Goal: Task Accomplishment & Management: Complete application form

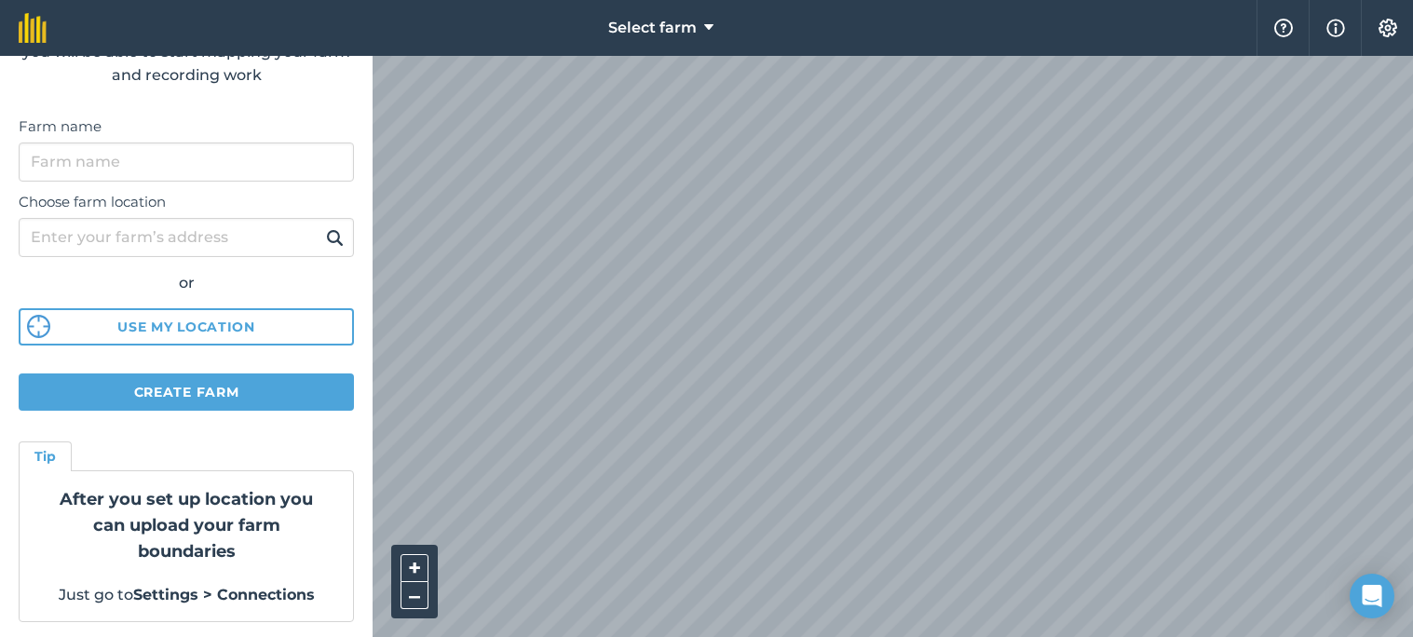
scroll to position [143, 0]
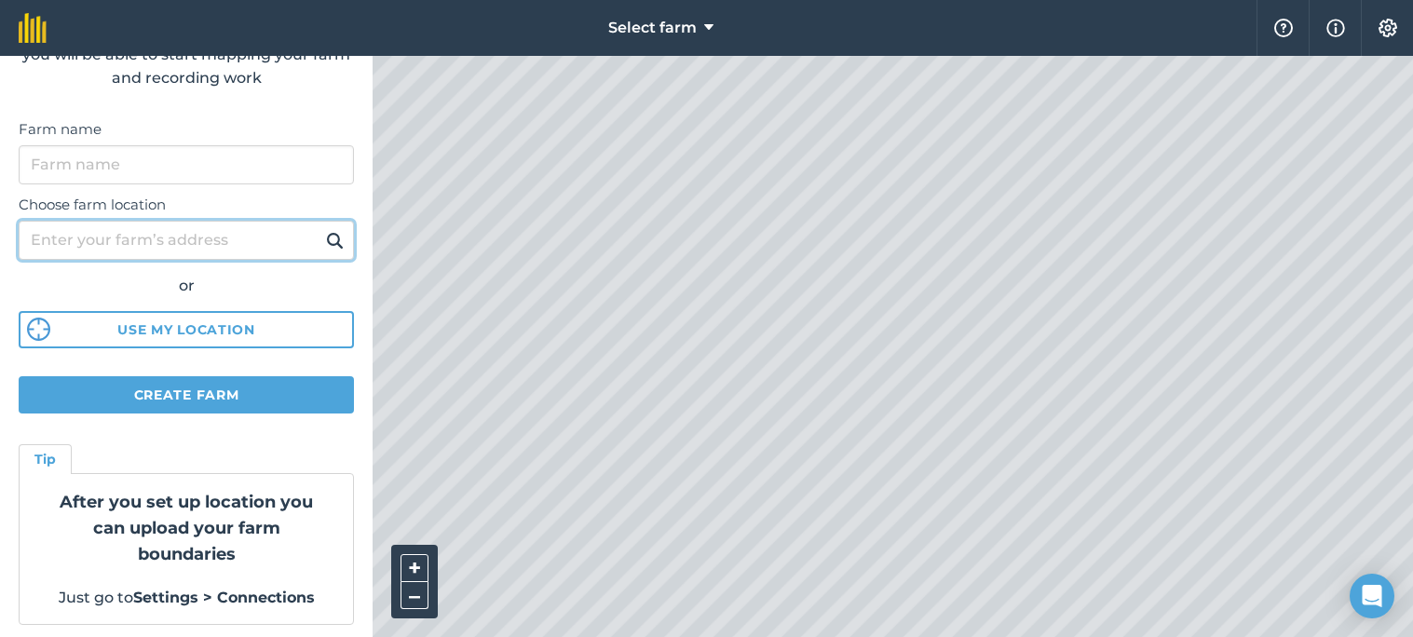
click at [270, 250] on input "Choose farm location" at bounding box center [186, 240] width 335 height 39
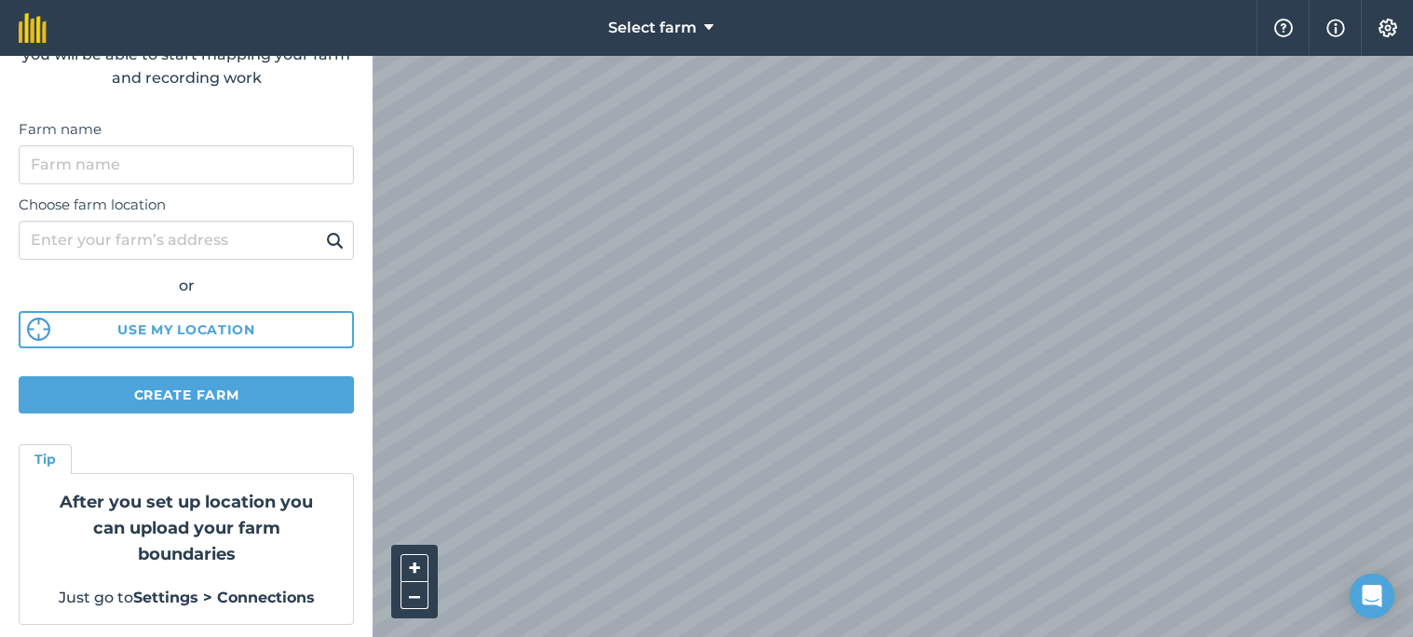
click at [1167, 48] on nav "Select farm" at bounding box center [660, 28] width 1191 height 56
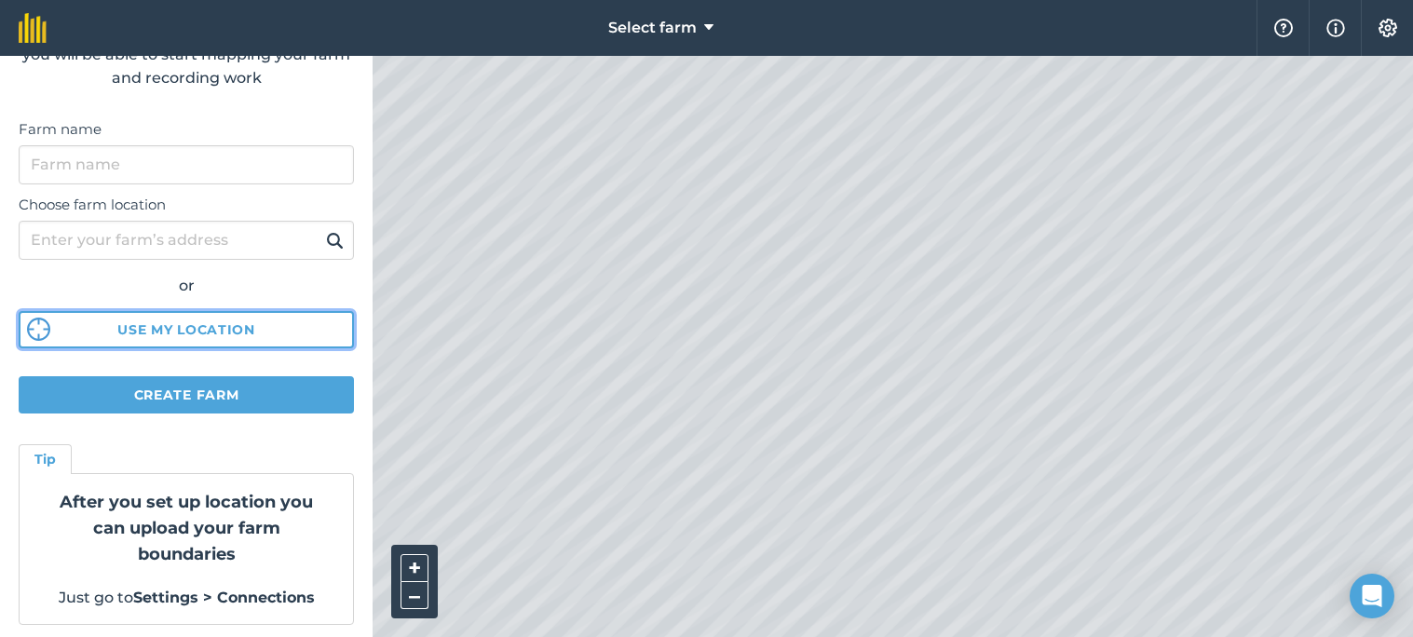
click at [221, 318] on button "Use my location" at bounding box center [186, 329] width 335 height 37
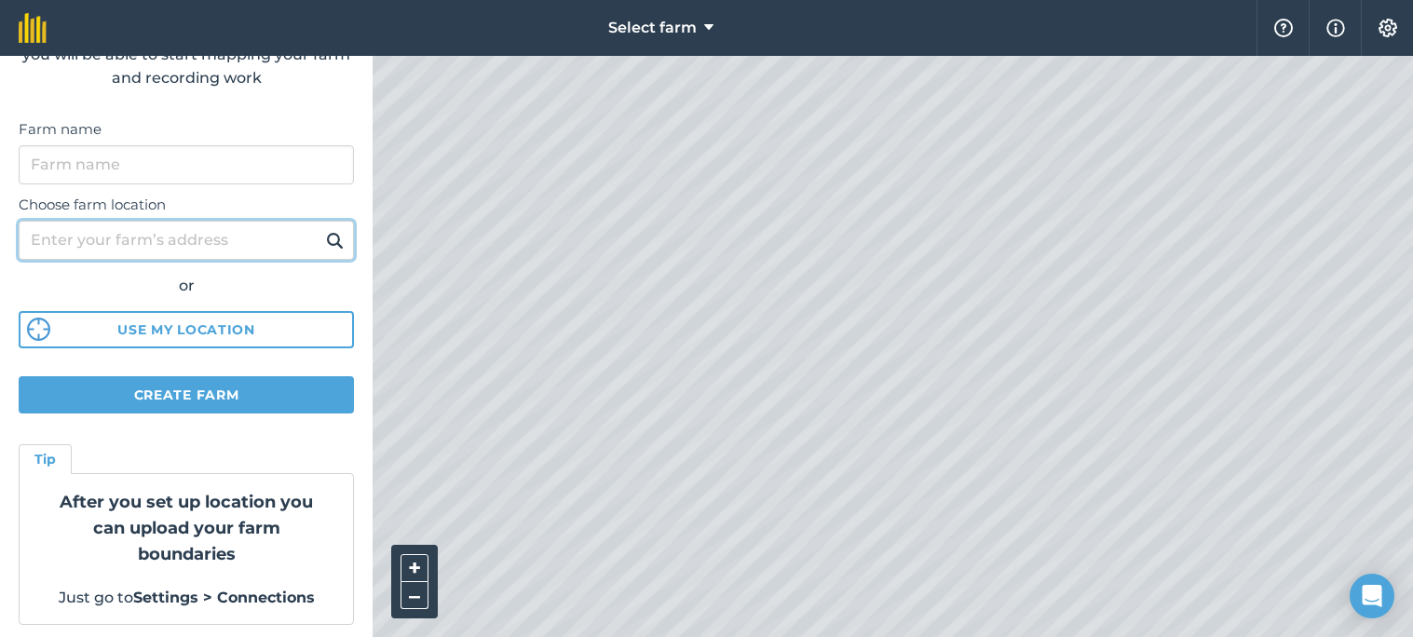
click at [224, 249] on input "Choose farm location" at bounding box center [186, 240] width 335 height 39
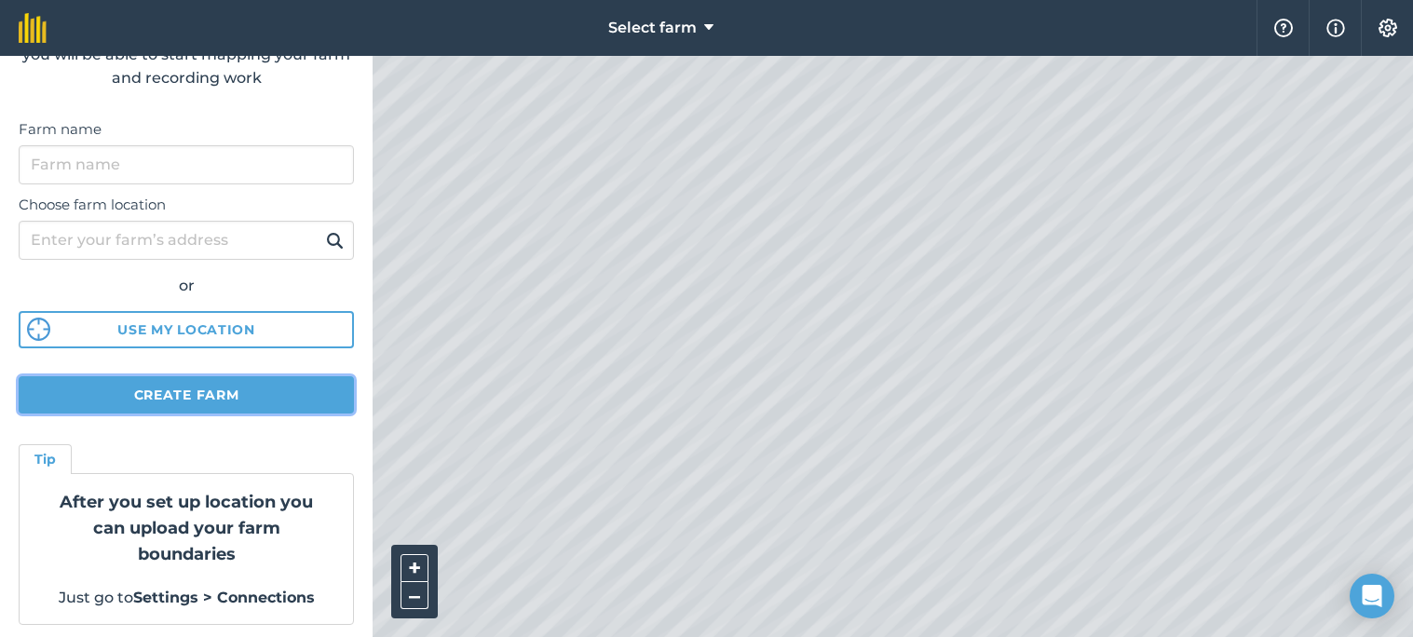
click at [294, 382] on button "Create farm" at bounding box center [186, 394] width 335 height 37
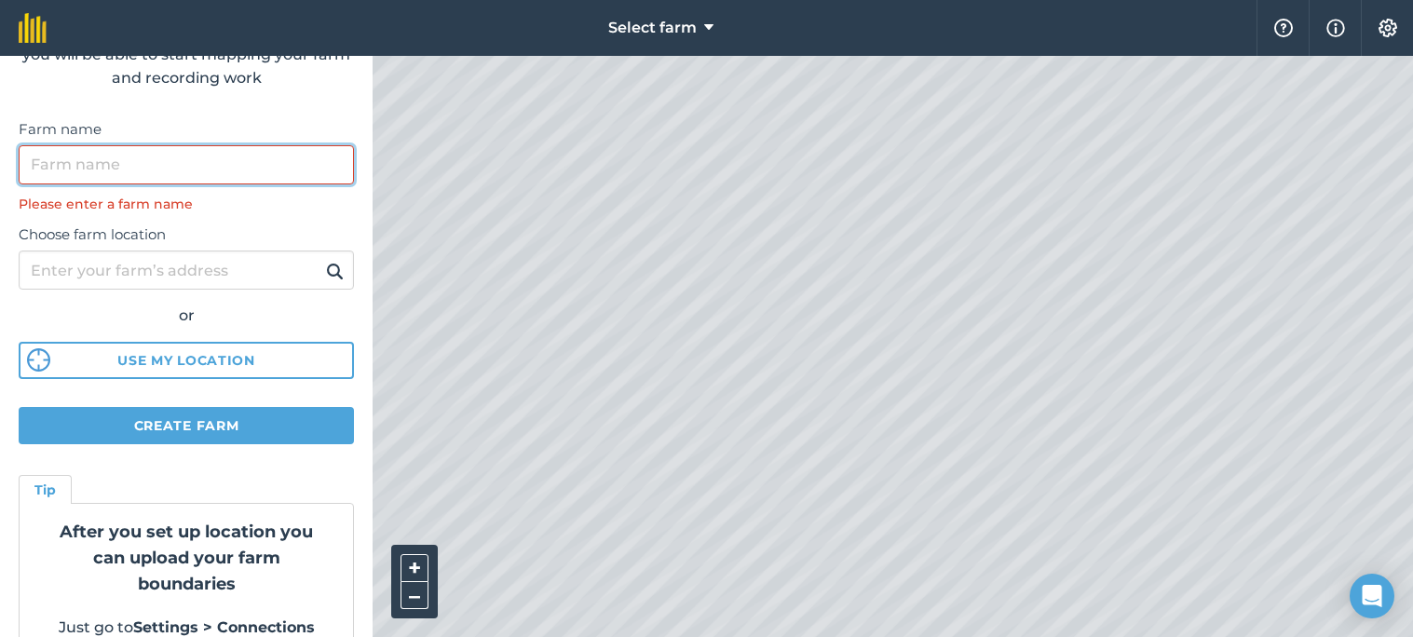
click at [236, 173] on input "Farm name" at bounding box center [186, 164] width 335 height 39
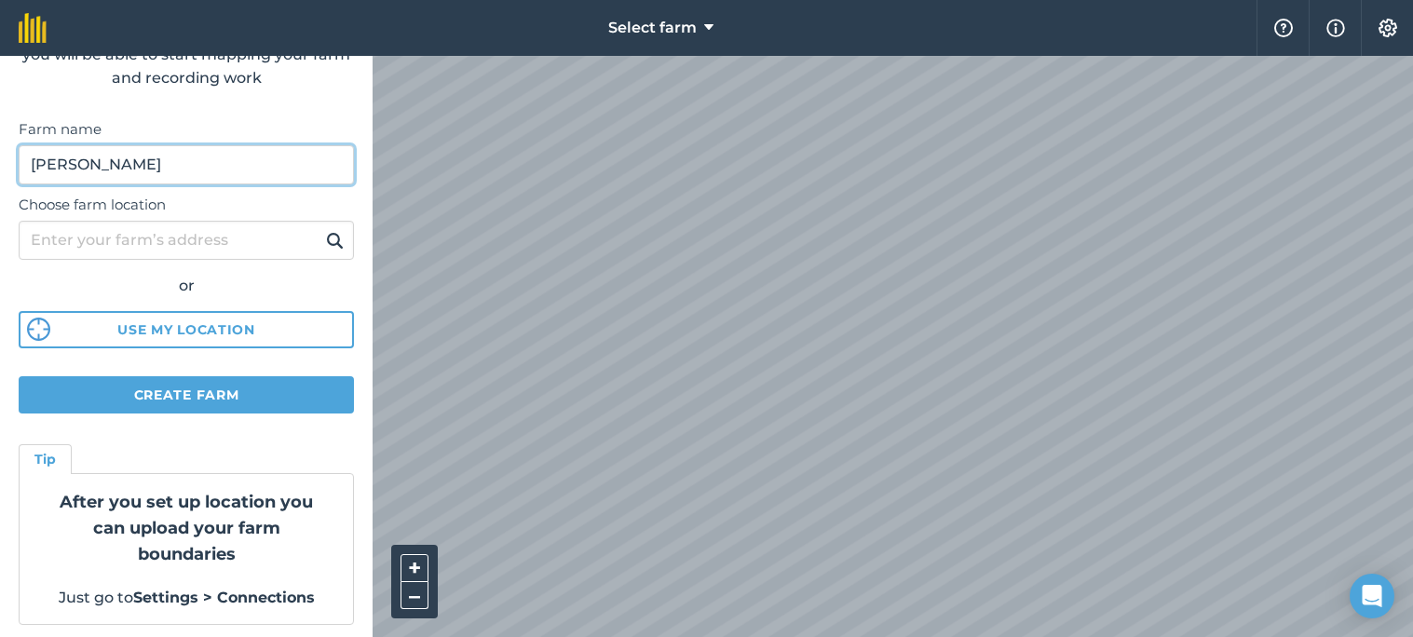
type input "[PERSON_NAME]"
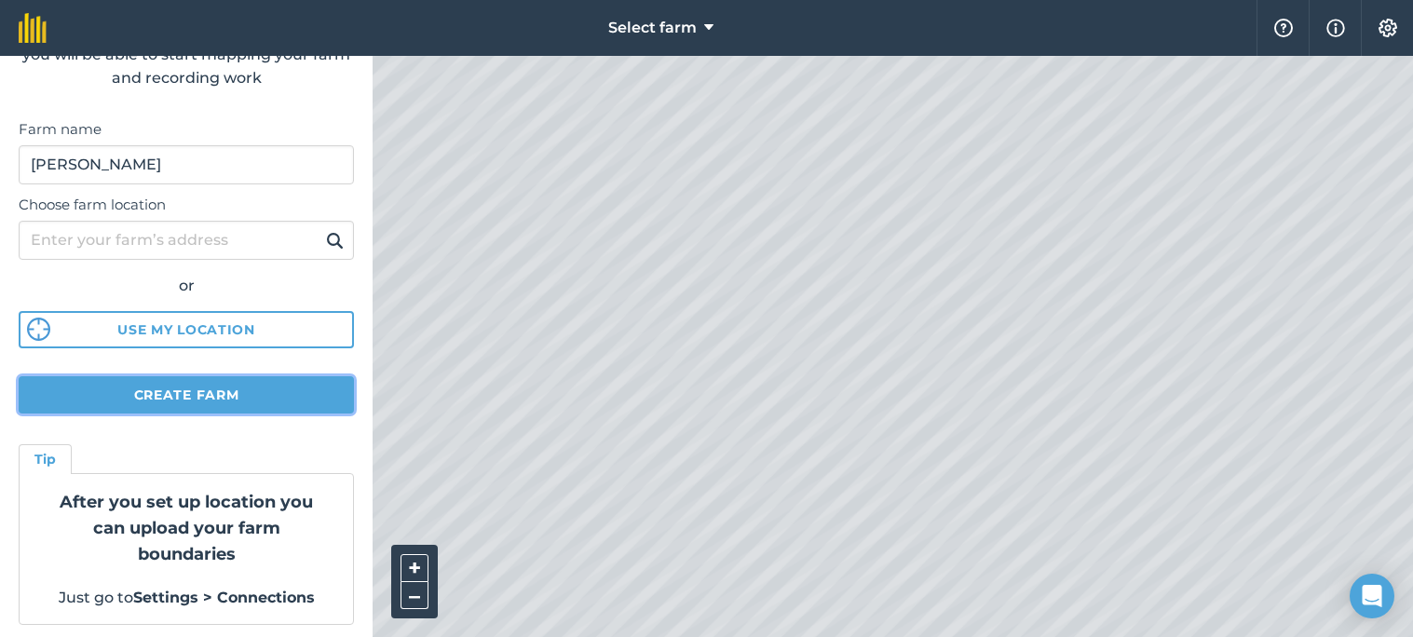
click at [269, 376] on button "Create farm" at bounding box center [186, 394] width 335 height 37
click at [265, 394] on button "Create farm" at bounding box center [186, 394] width 335 height 37
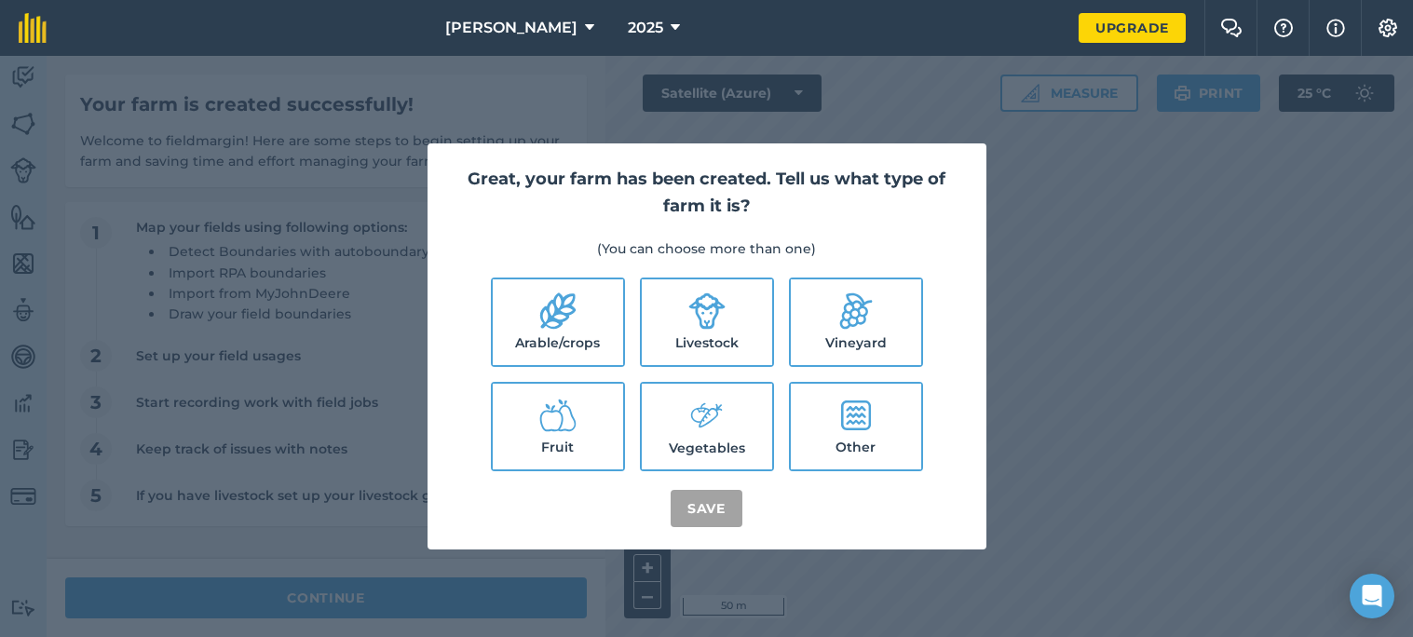
click at [559, 319] on icon at bounding box center [557, 310] width 37 height 37
checkbox input "true"
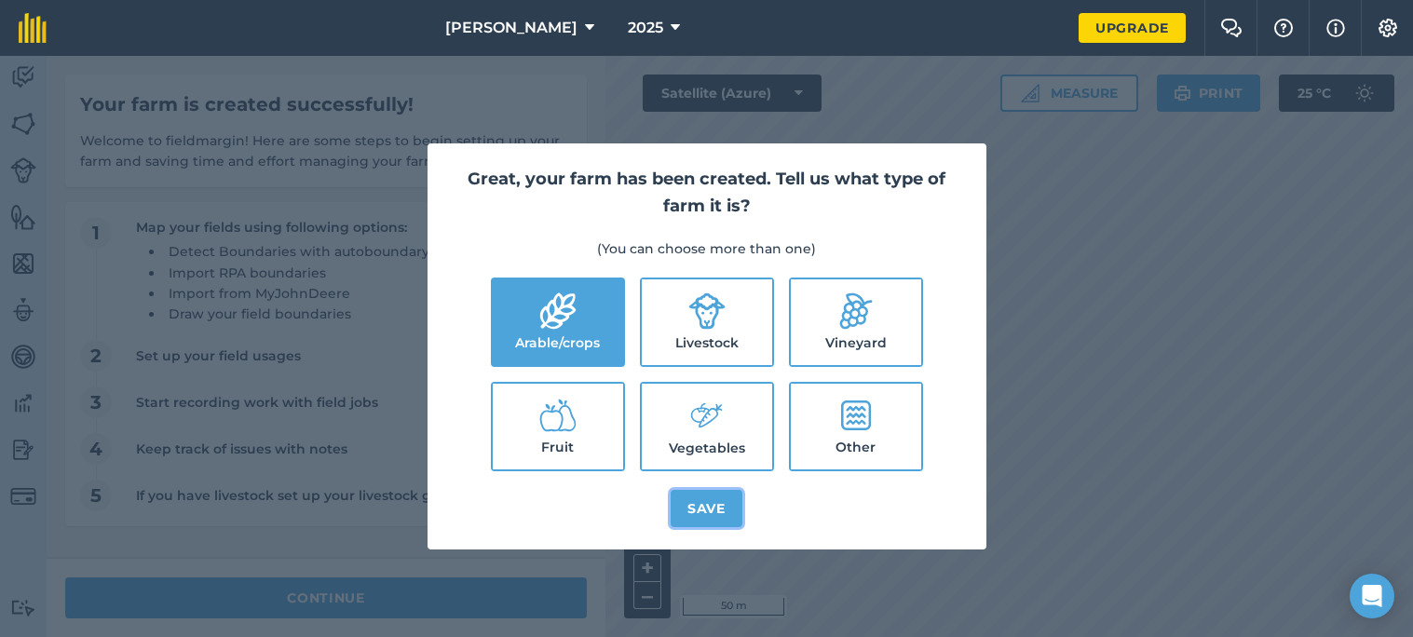
click at [695, 519] on button "Save" at bounding box center [707, 508] width 72 height 37
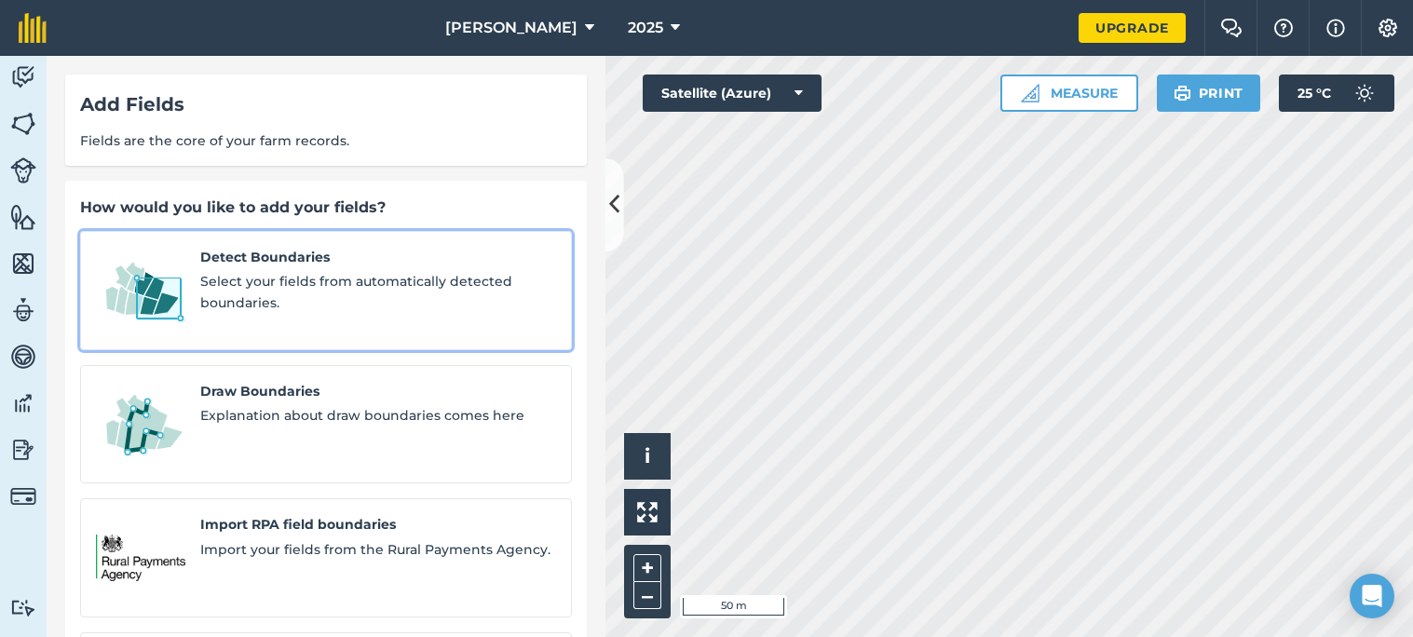
click at [437, 265] on span "Detect Boundaries" at bounding box center [378, 257] width 356 height 20
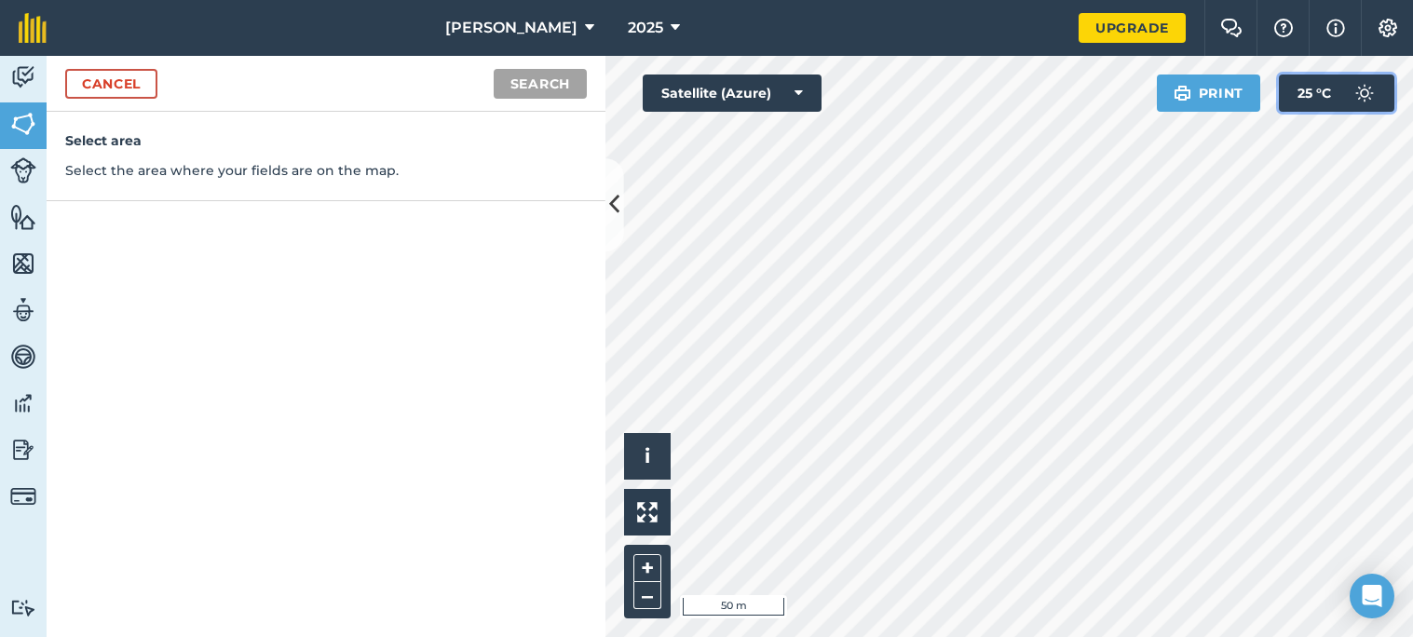
click at [1343, 111] on button "25 ° C" at bounding box center [1337, 93] width 116 height 37
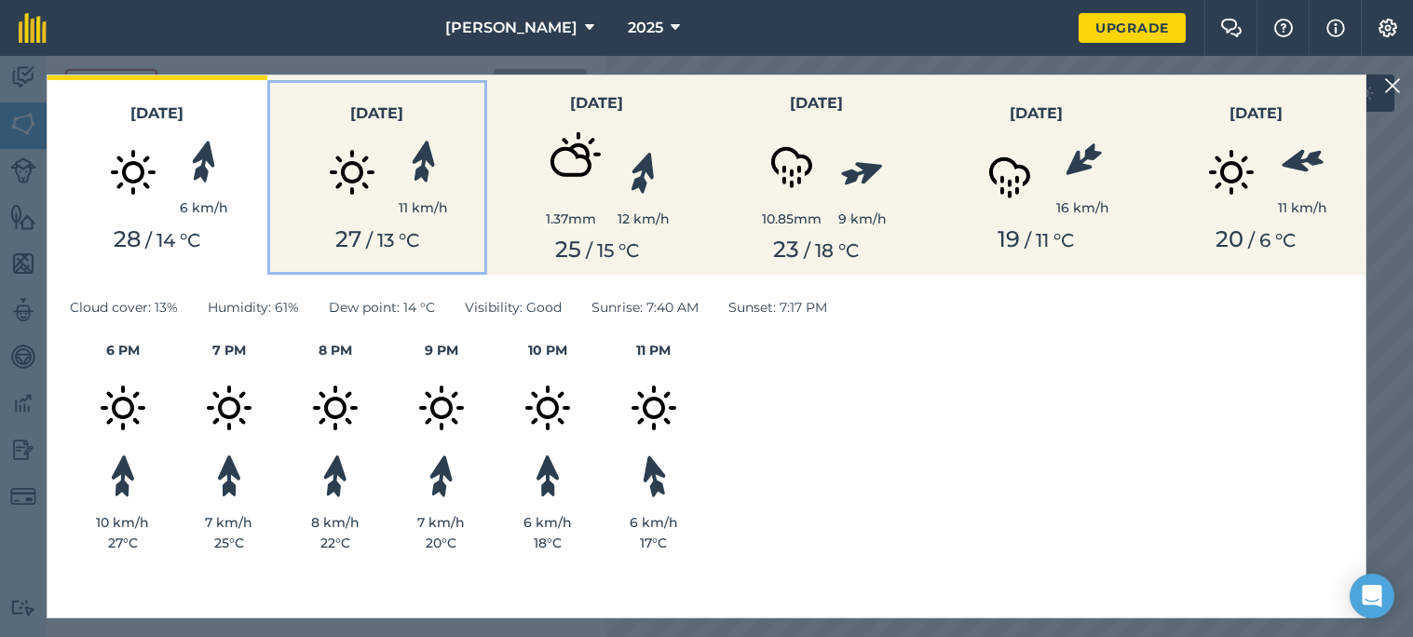
click at [312, 237] on div "27 / 13 ° C" at bounding box center [377, 239] width 197 height 27
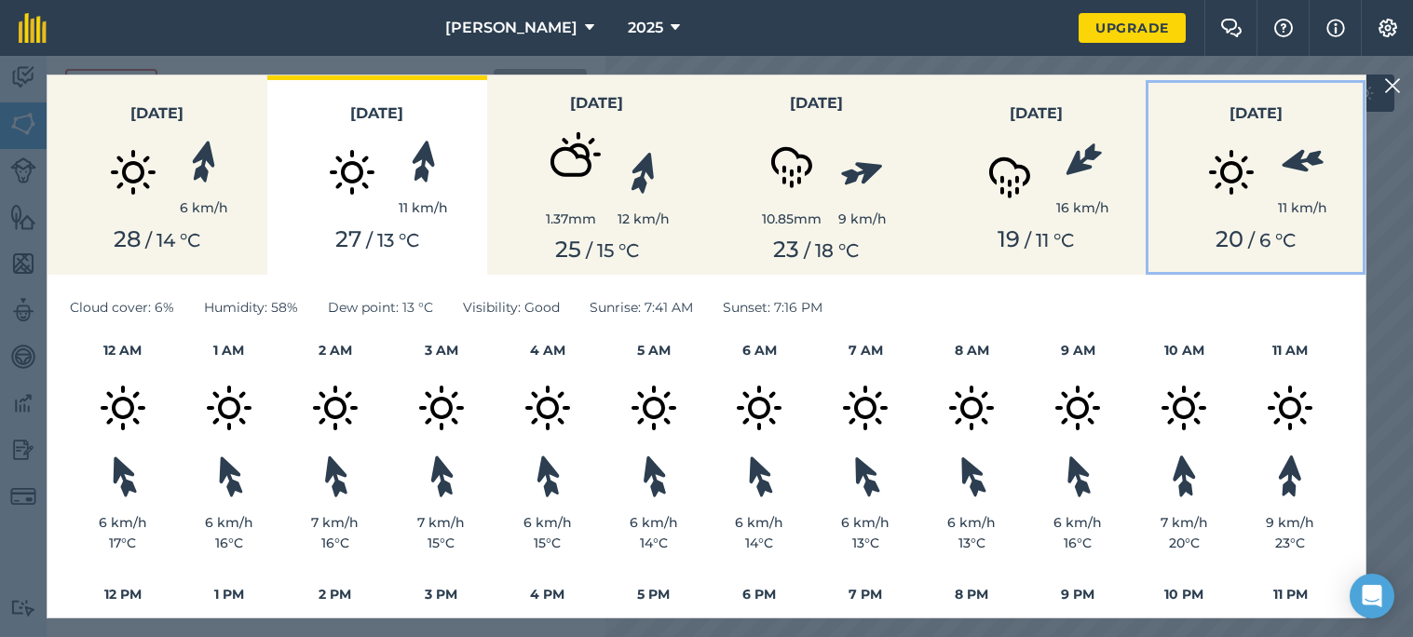
click at [1179, 143] on div "11 km/h" at bounding box center [1255, 172] width 197 height 93
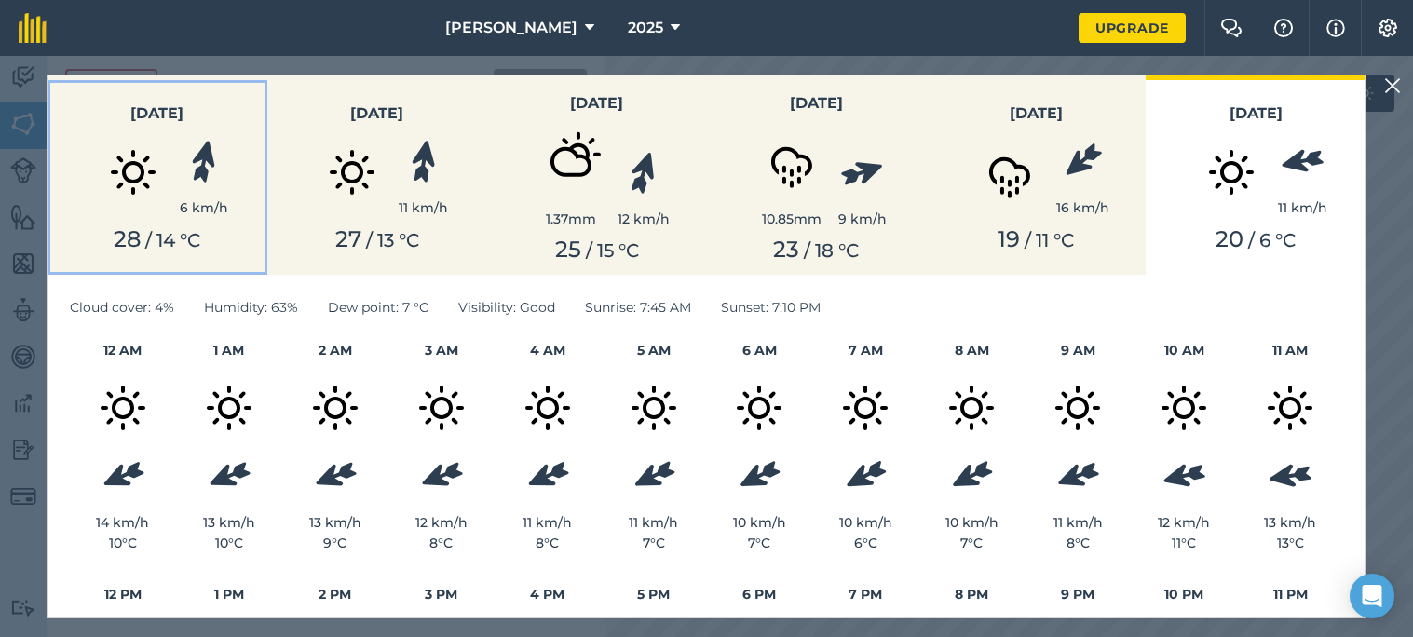
click at [178, 192] on img at bounding box center [133, 172] width 93 height 93
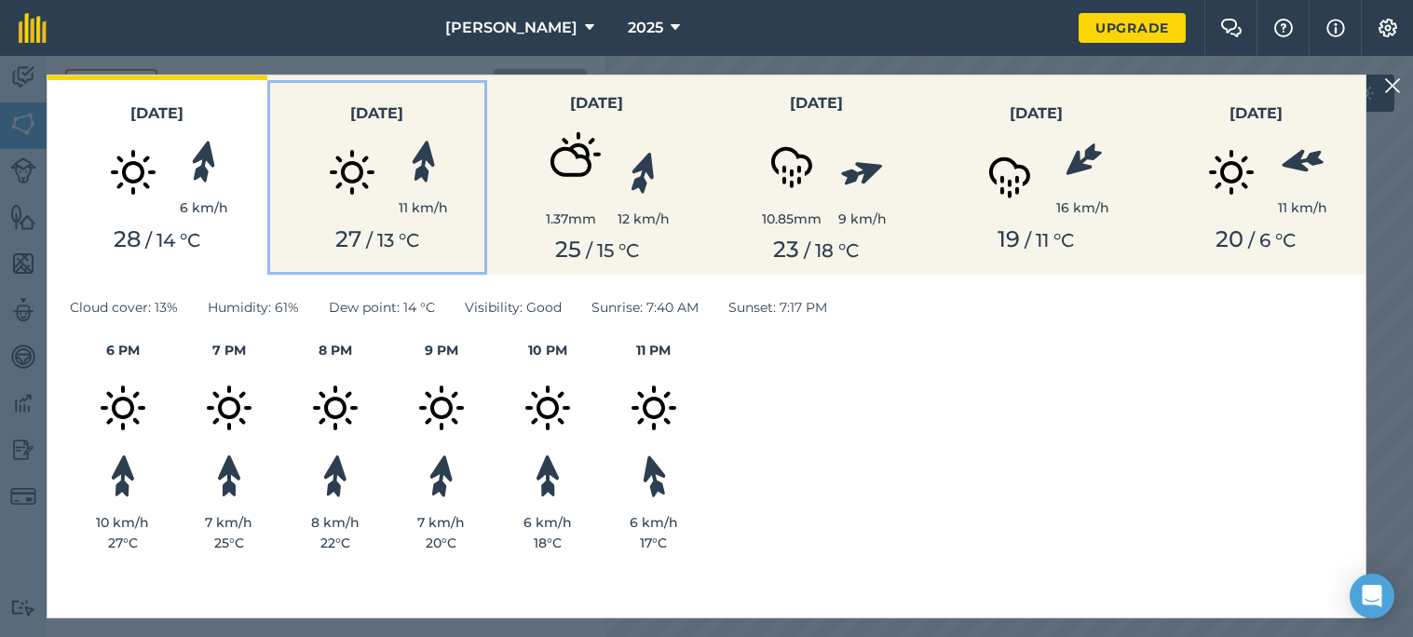
click at [405, 183] on div "11 km/h" at bounding box center [423, 179] width 49 height 78
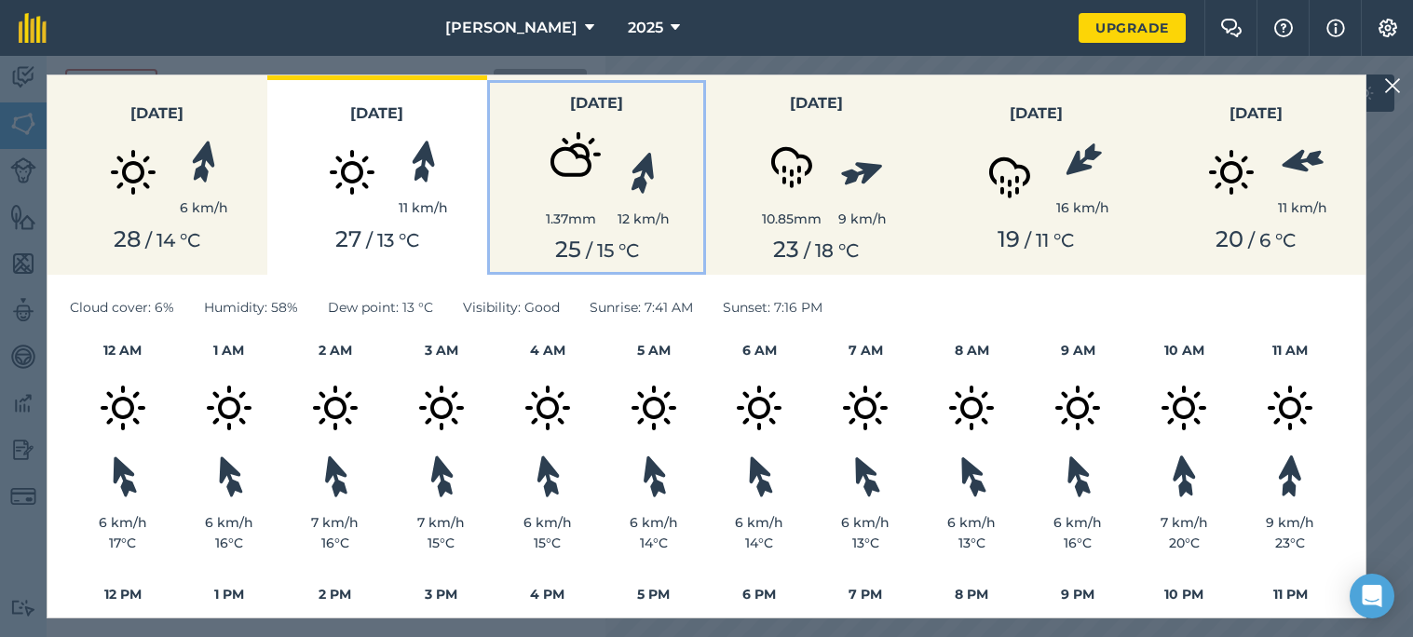
click at [666, 185] on div "12 km/h" at bounding box center [644, 190] width 52 height 78
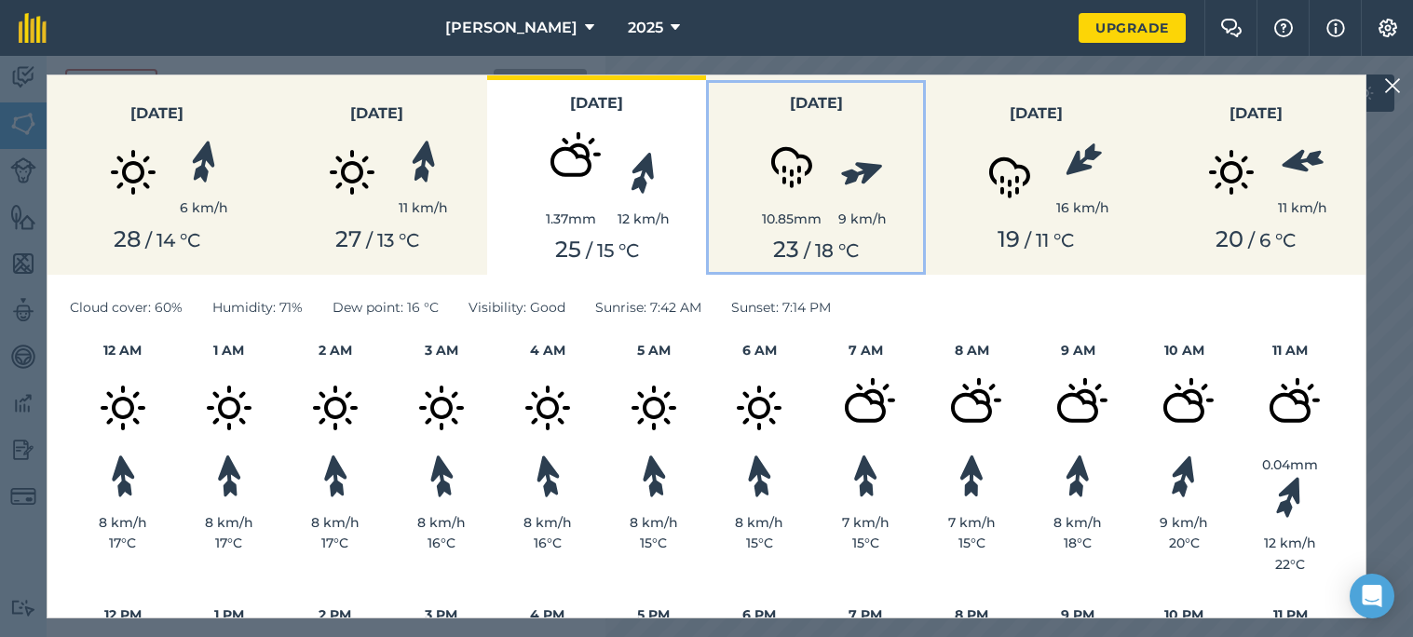
click at [765, 199] on img at bounding box center [791, 162] width 93 height 93
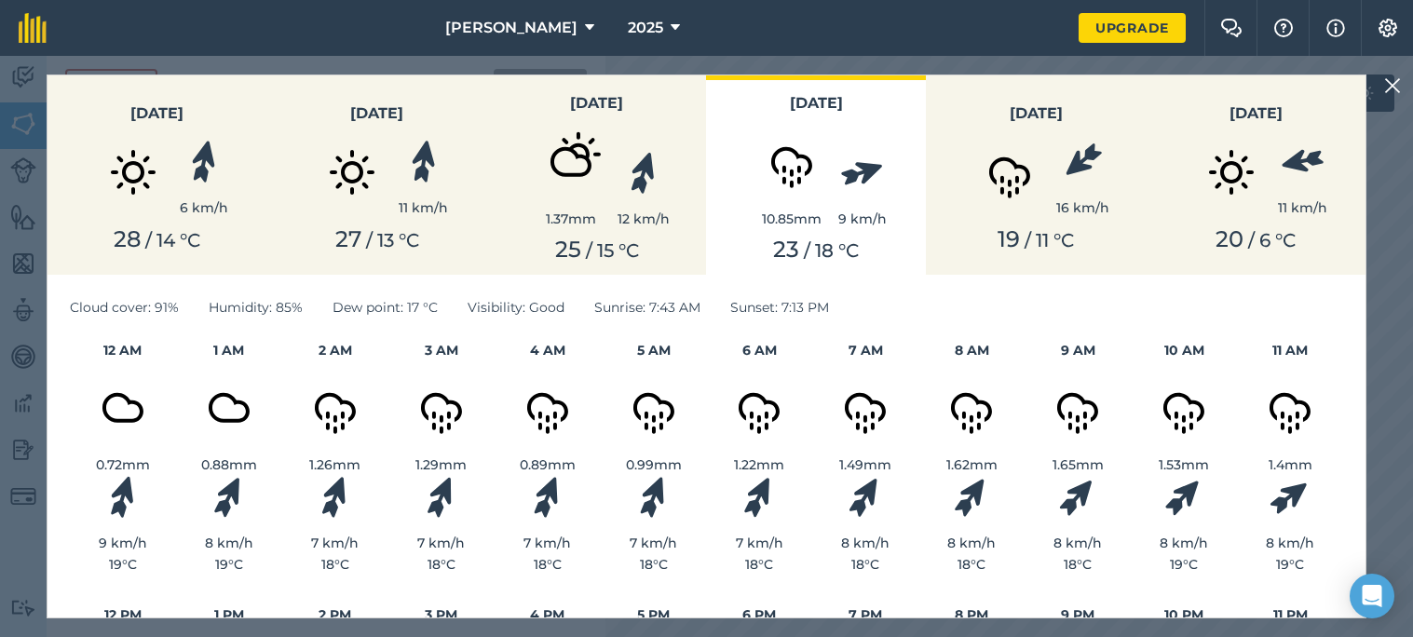
click at [1394, 91] on img at bounding box center [1392, 86] width 17 height 22
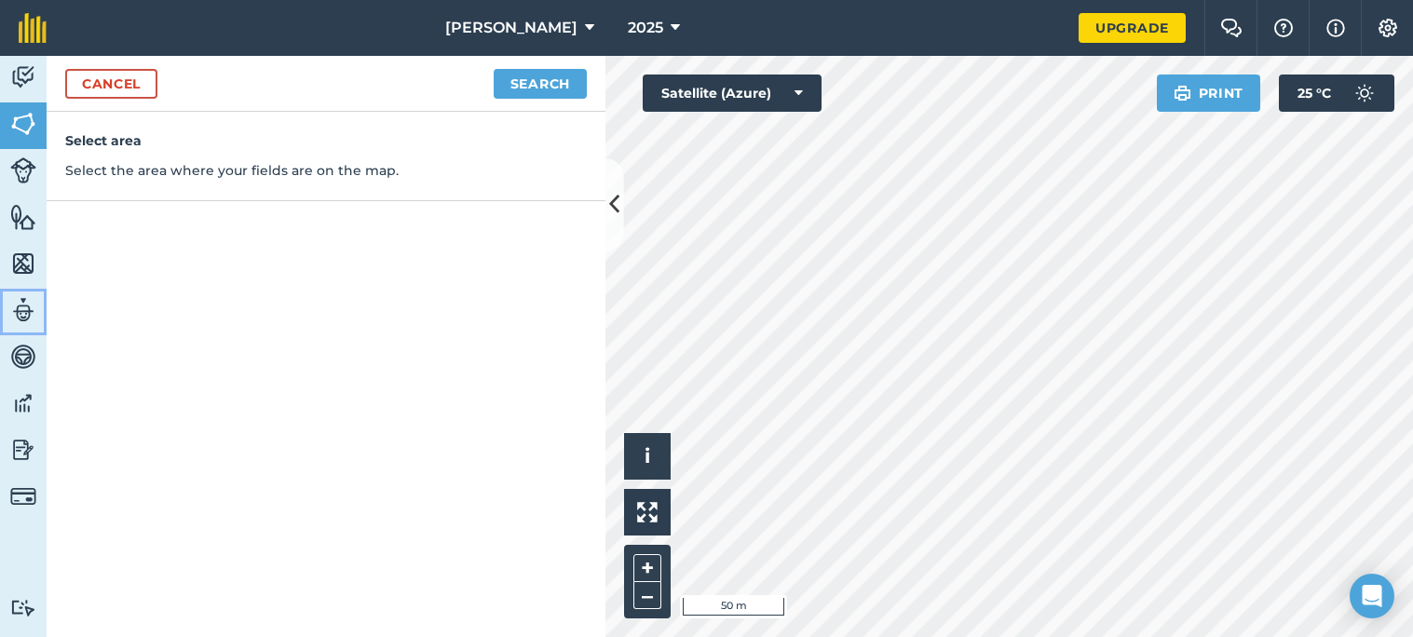
click at [22, 302] on img at bounding box center [23, 310] width 26 height 28
select select "MEMBER"
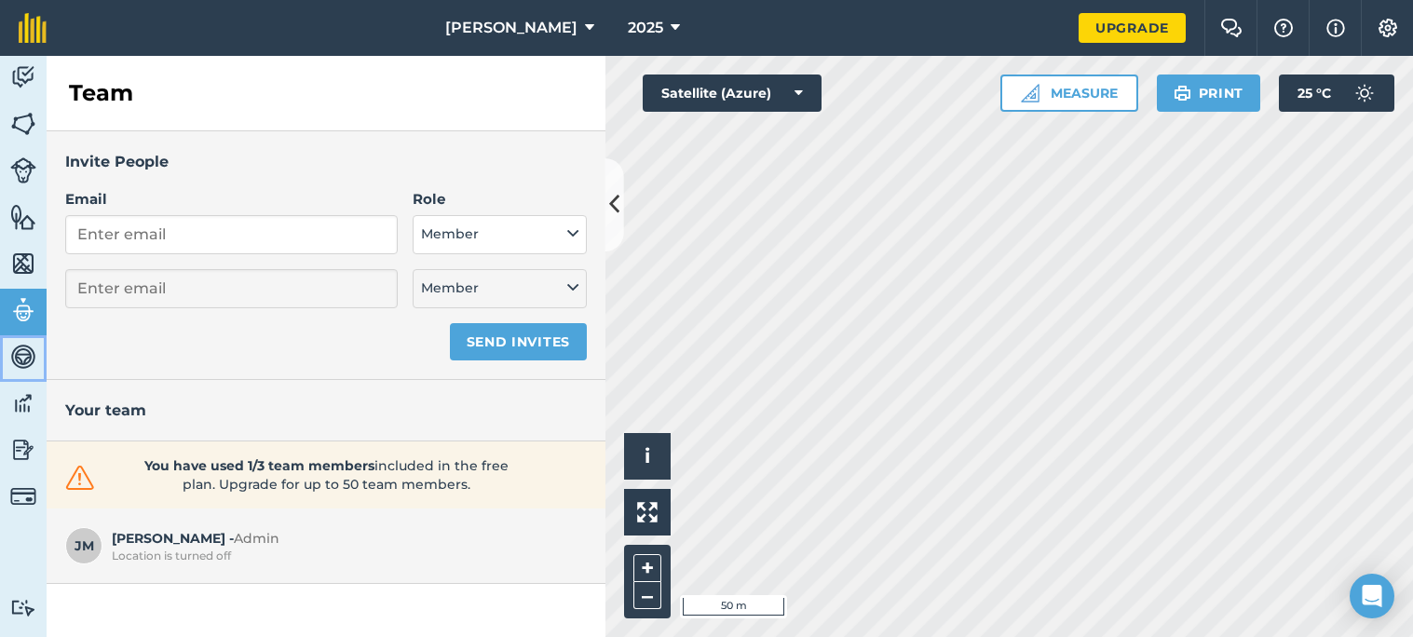
click at [24, 351] on img at bounding box center [23, 357] width 26 height 28
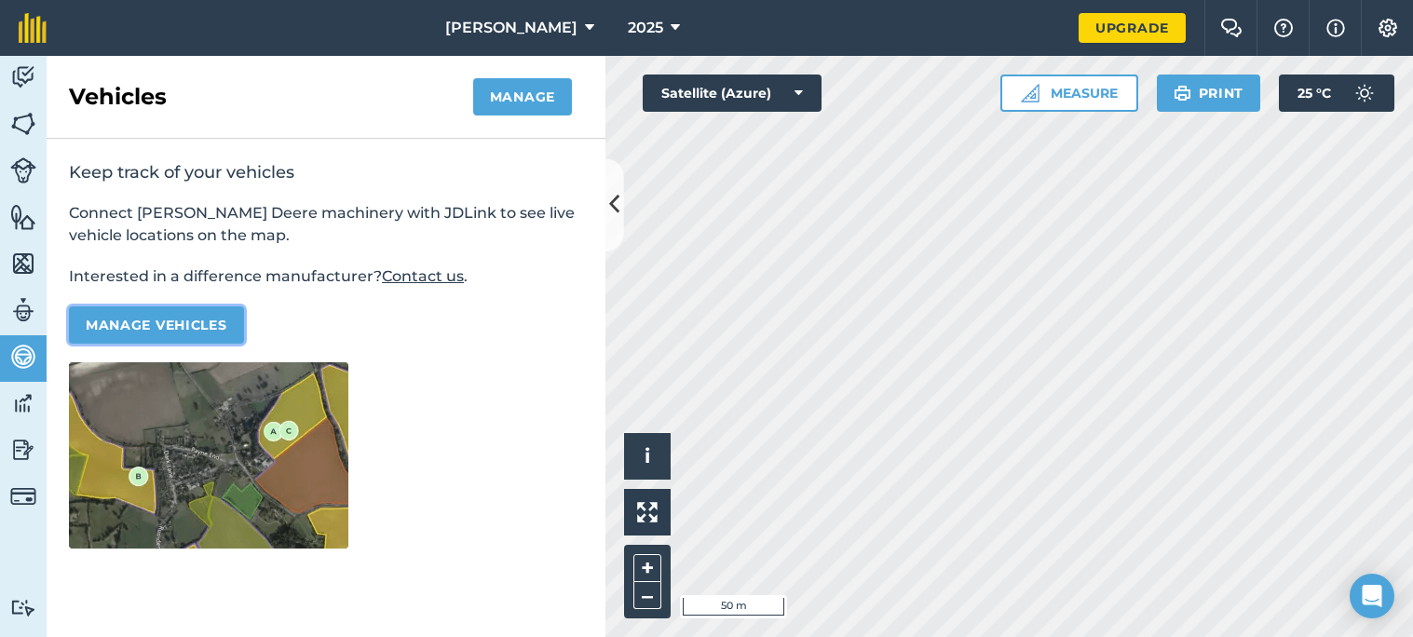
click at [118, 315] on button "Manage vehicles" at bounding box center [156, 324] width 175 height 37
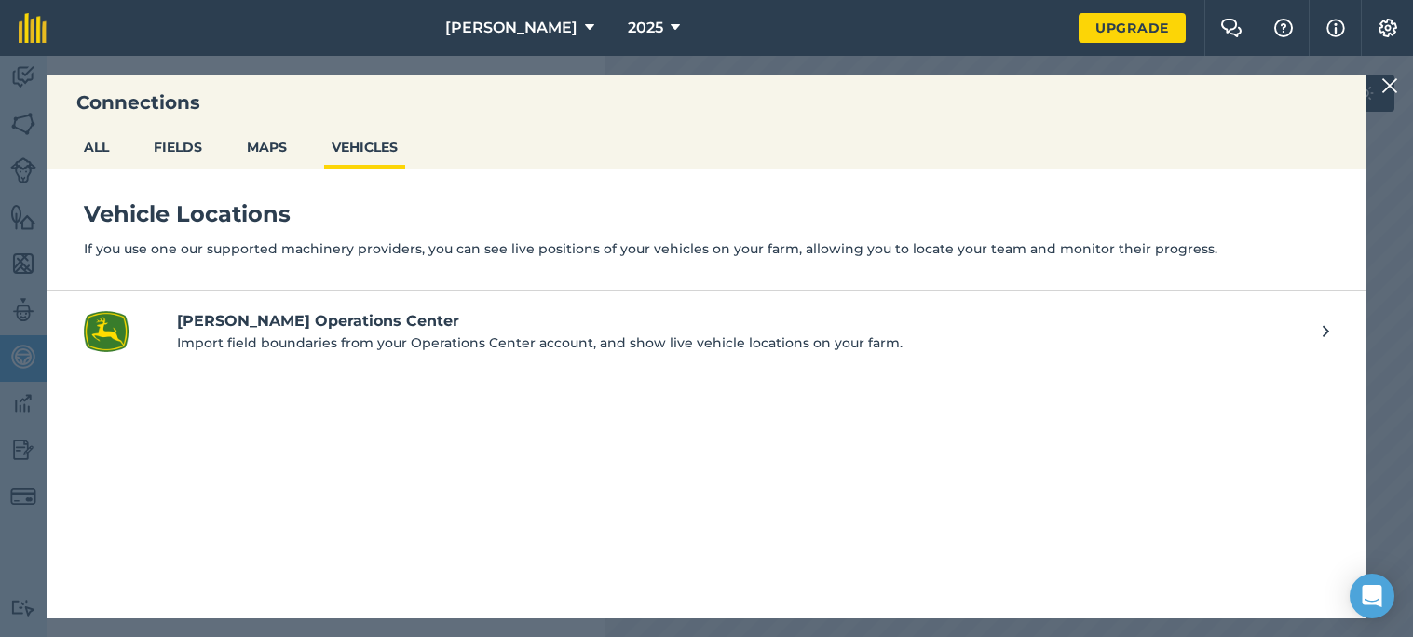
click at [214, 333] on p "Import field boundaries from your Operations Center account, and show live vehi…" at bounding box center [740, 343] width 1127 height 20
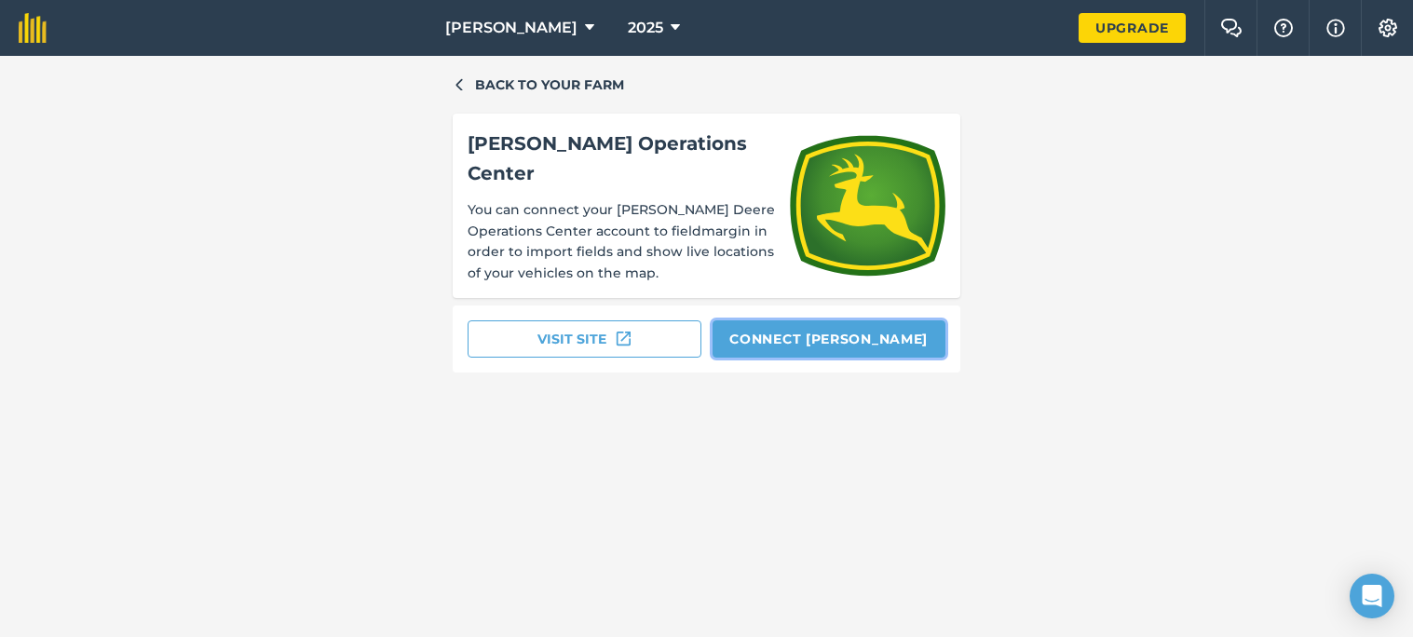
click at [759, 327] on button "Connect John Deere" at bounding box center [830, 338] width 234 height 37
